Goal: Communication & Community: Answer question/provide support

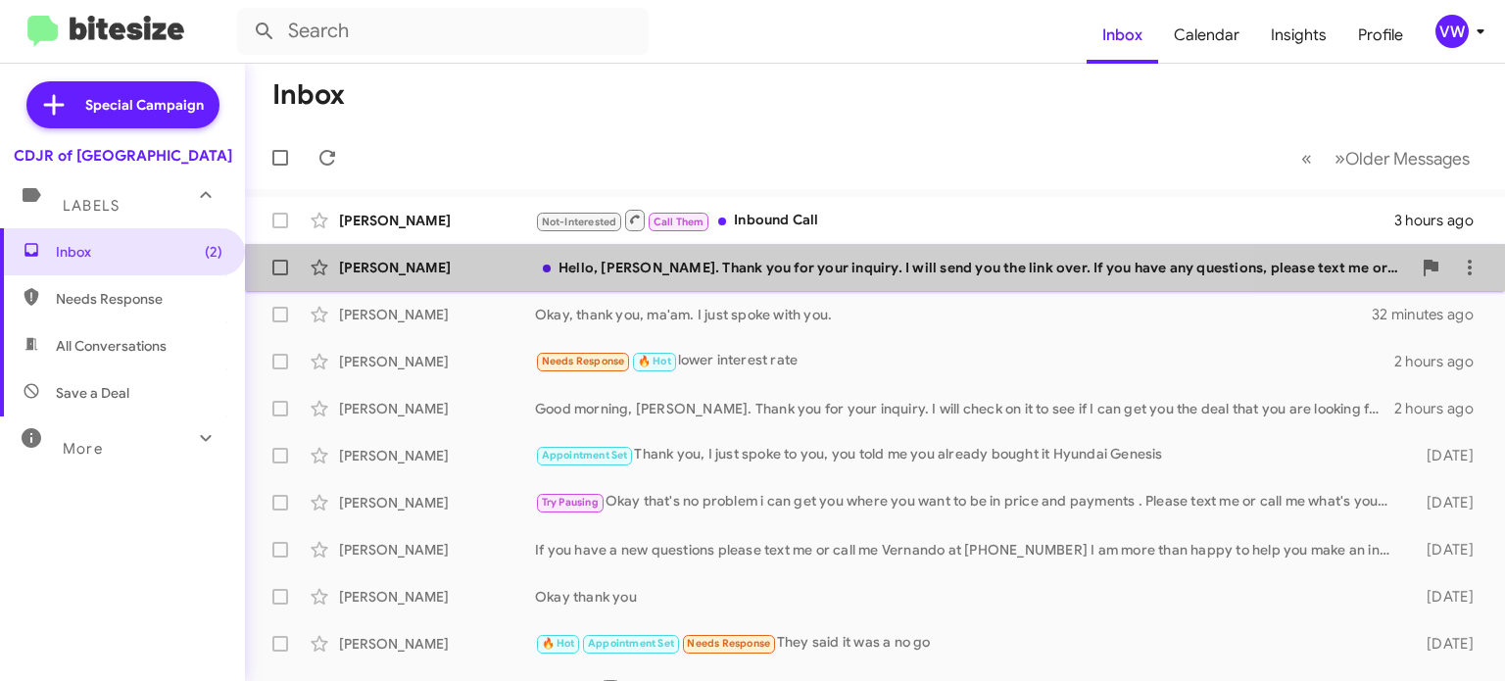
click at [757, 272] on div "Hello, [PERSON_NAME]. Thank you for your inquiry. I will send you the link over…" at bounding box center [973, 268] width 876 height 20
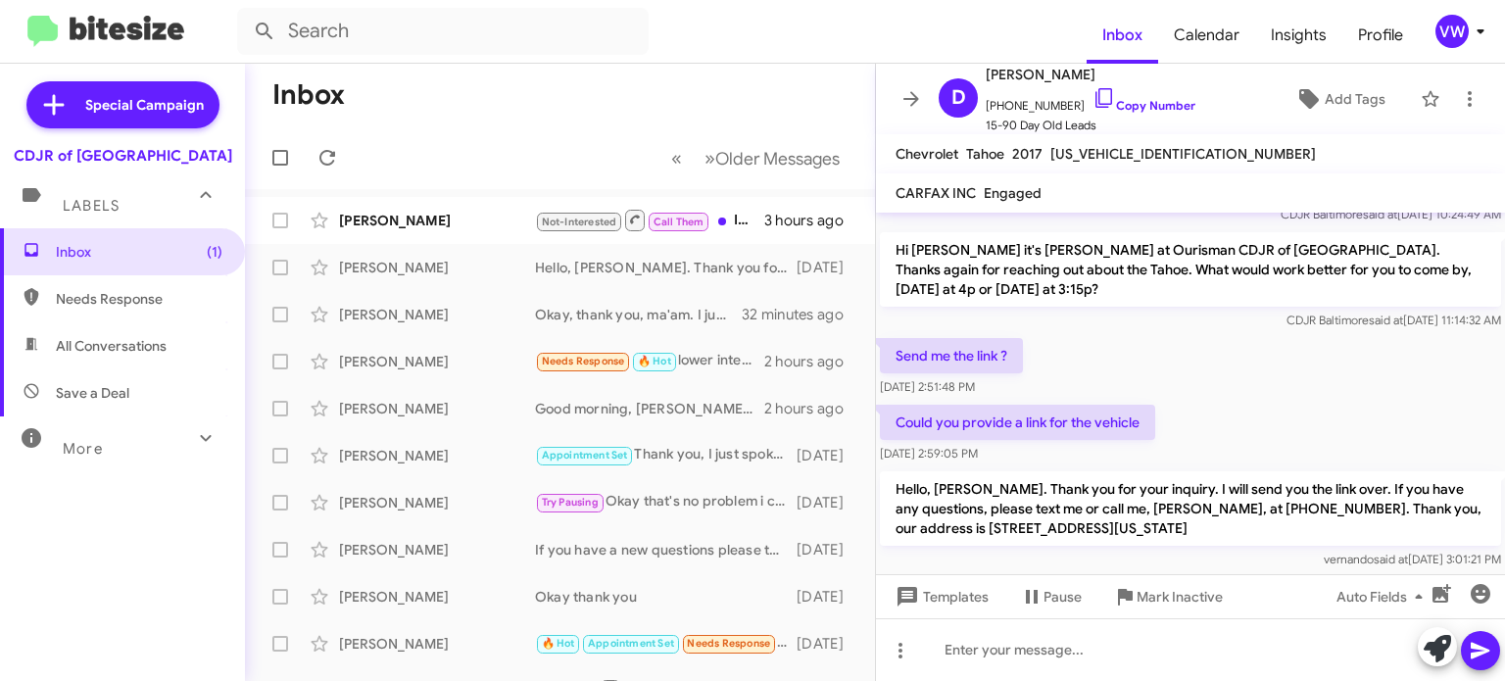
scroll to position [93, 0]
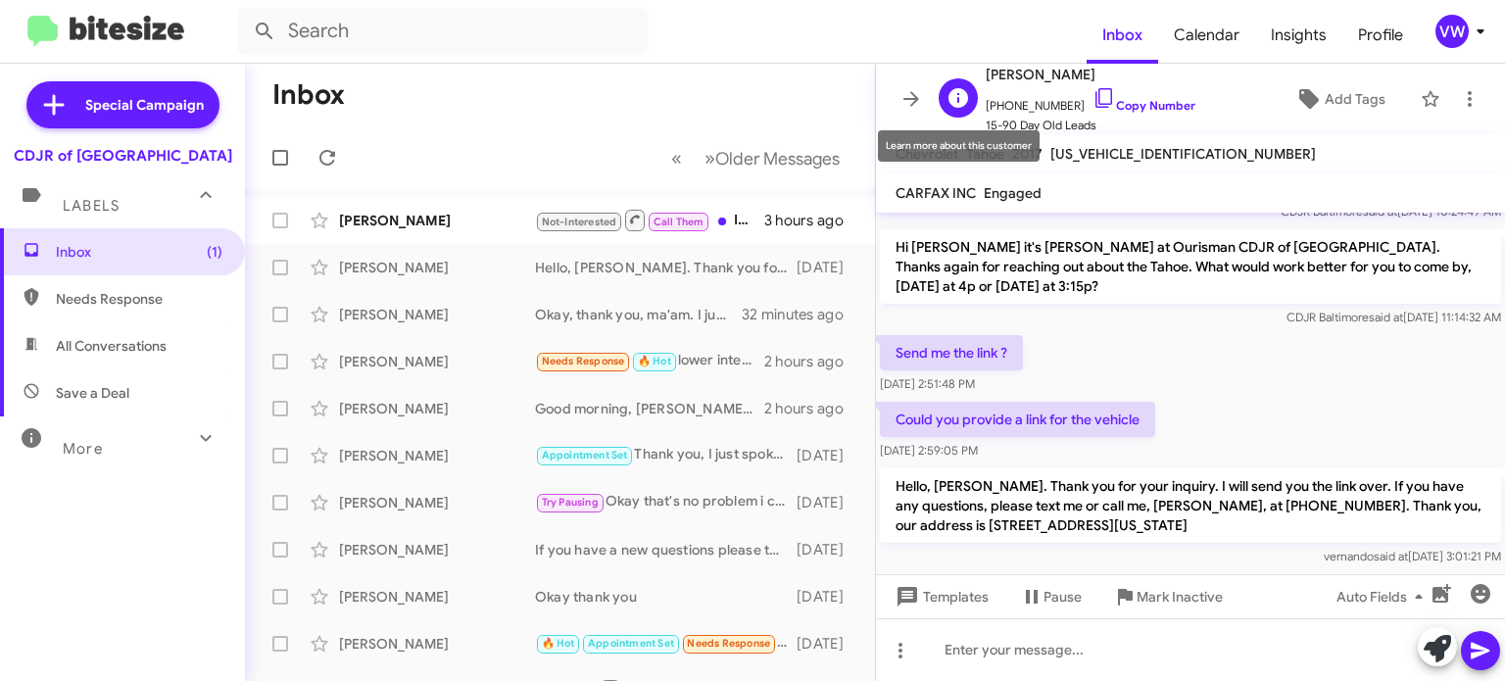
click at [944, 94] on div "D" at bounding box center [957, 97] width 39 height 39
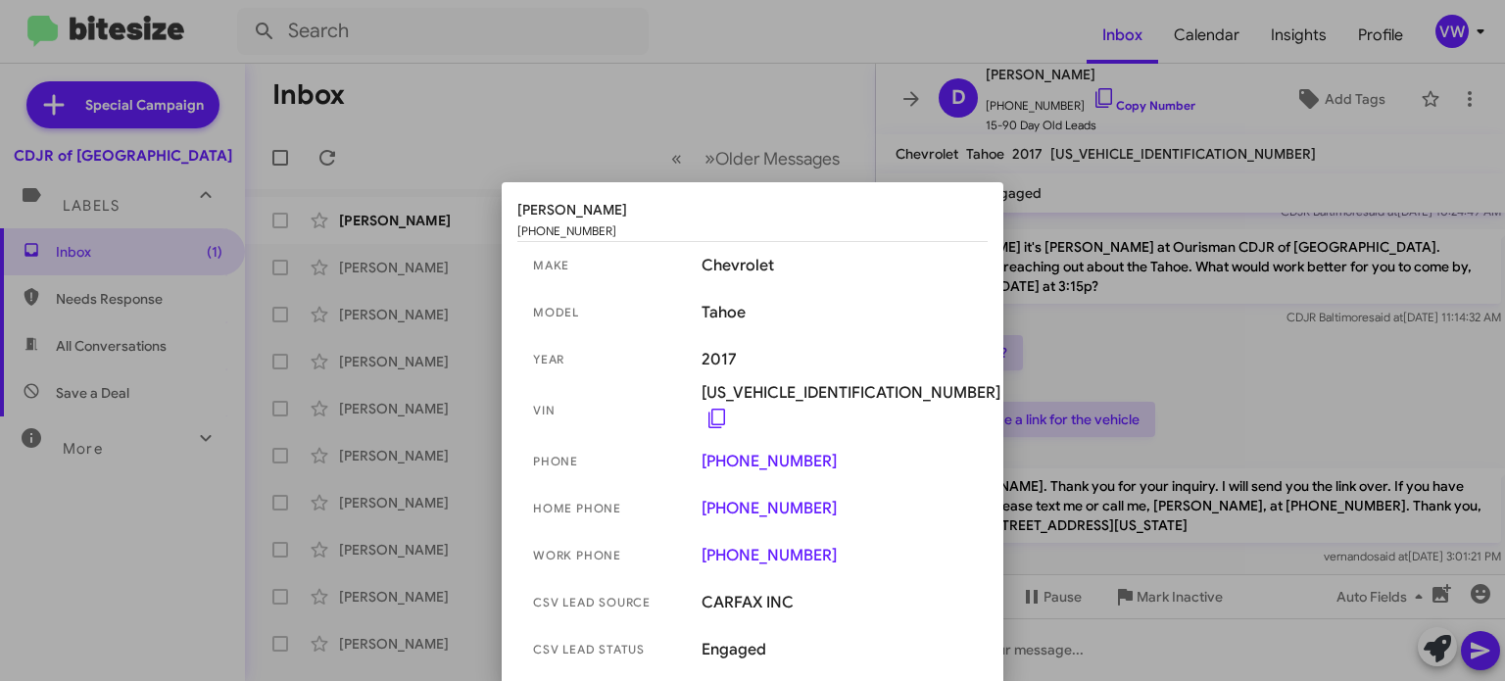
drag, startPoint x: 1094, startPoint y: 299, endPoint x: 1081, endPoint y: 307, distance: 15.8
click at [1080, 310] on div at bounding box center [752, 340] width 1505 height 681
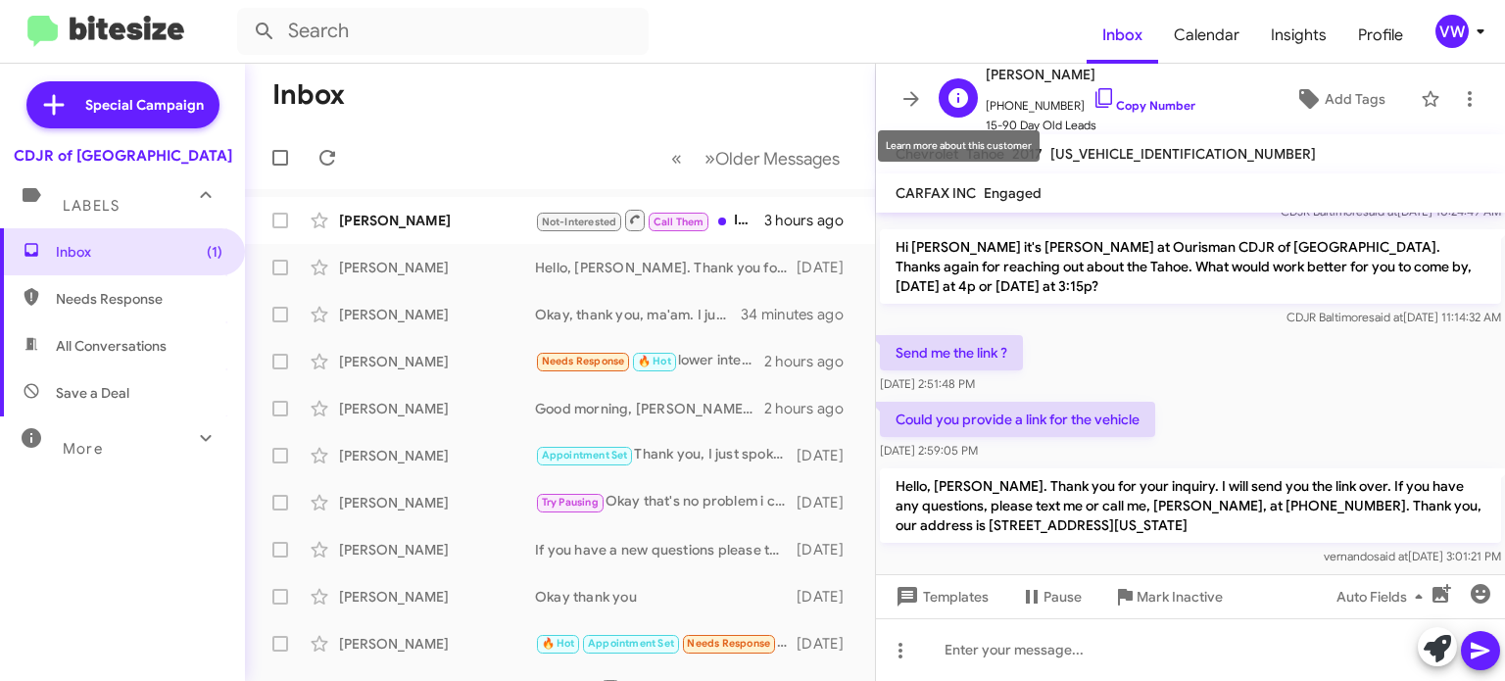
click at [961, 92] on icon at bounding box center [958, 98] width 20 height 20
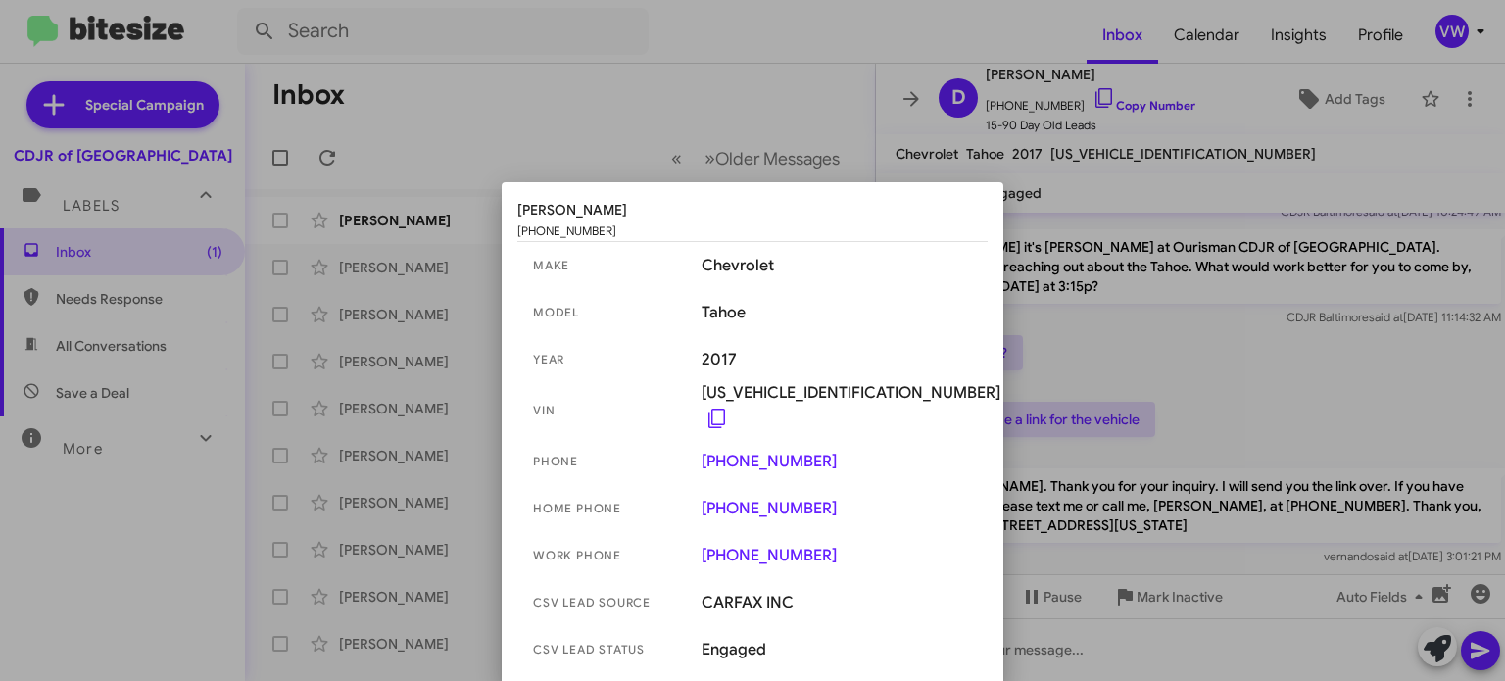
drag, startPoint x: 1213, startPoint y: 298, endPoint x: 1221, endPoint y: 291, distance: 10.4
click at [1220, 292] on div at bounding box center [752, 340] width 1505 height 681
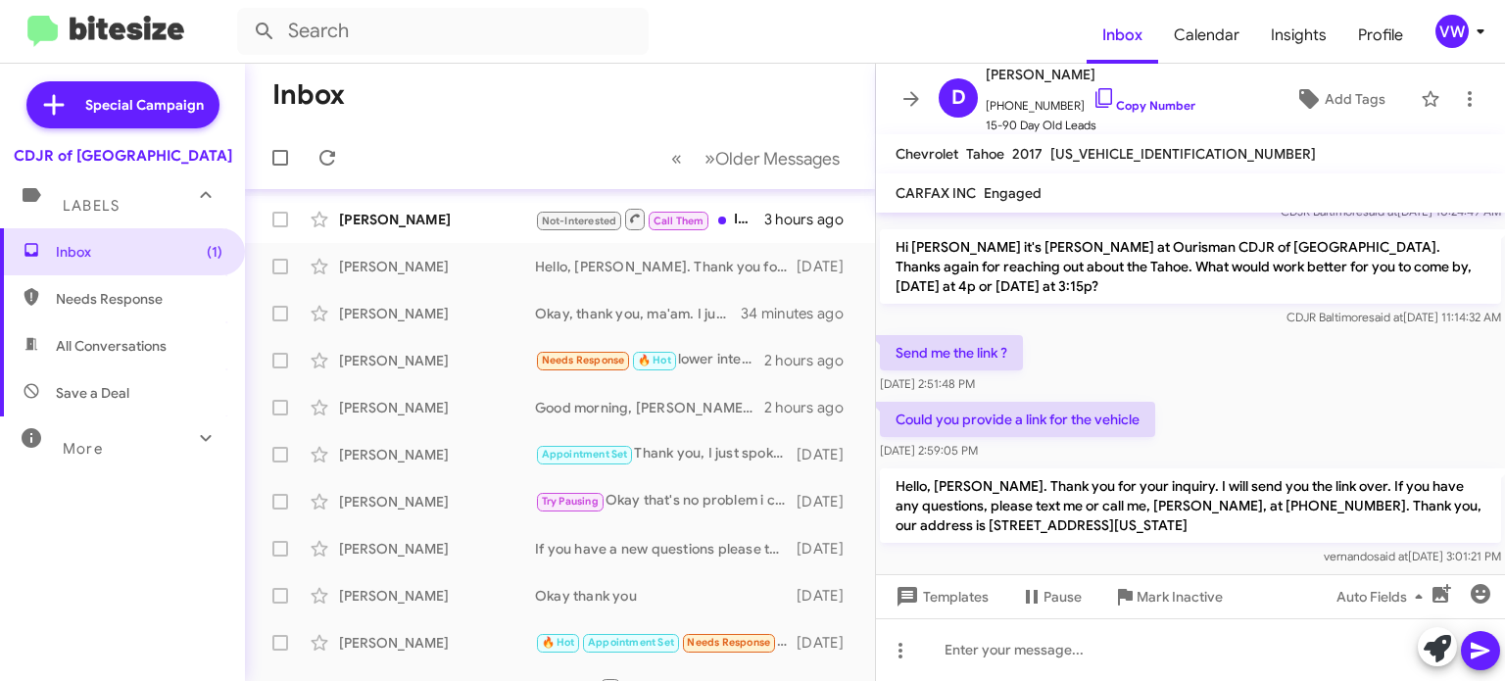
scroll to position [0, 0]
click at [603, 224] on span "Not-Interested" at bounding box center [579, 222] width 75 height 13
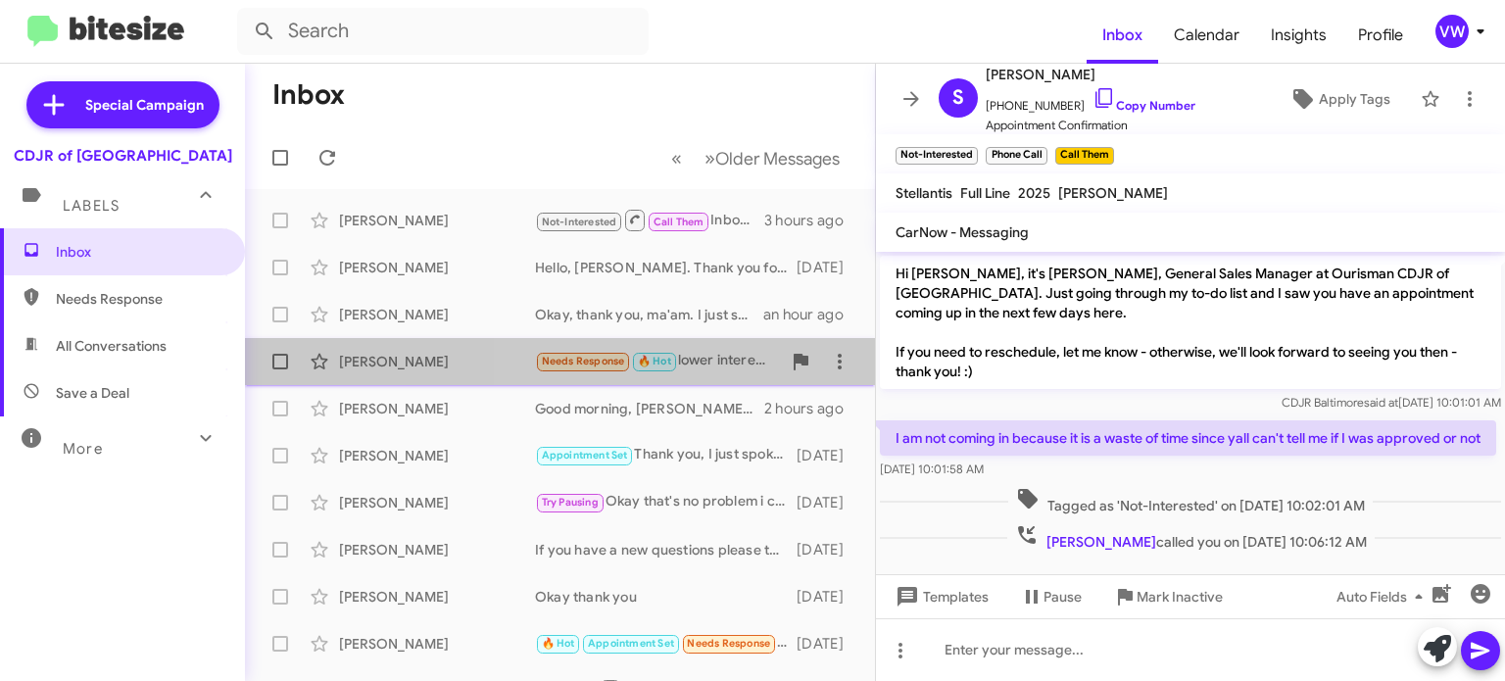
click at [680, 363] on div "Needs Response 🔥 Hot lower interest rate" at bounding box center [658, 361] width 246 height 23
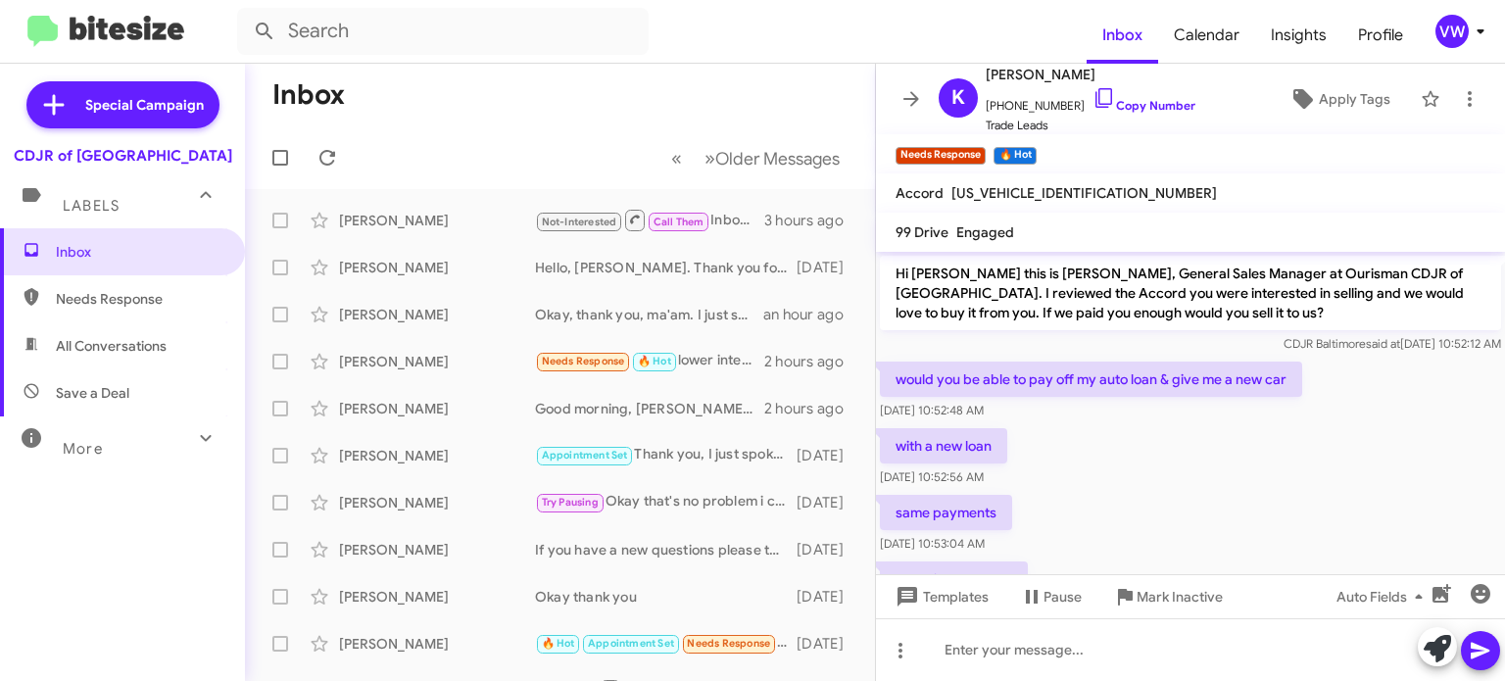
scroll to position [73, 0]
